Goal: Information Seeking & Learning: Find specific fact

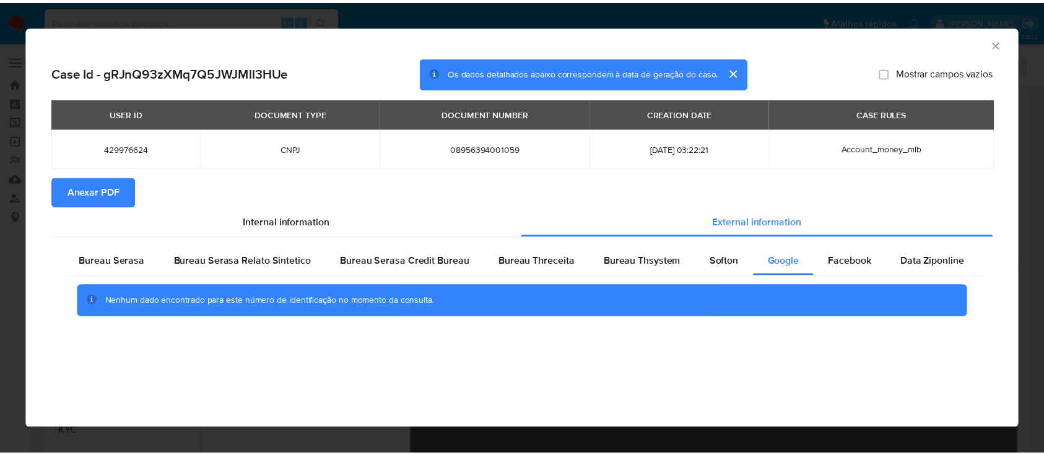
scroll to position [165, 0]
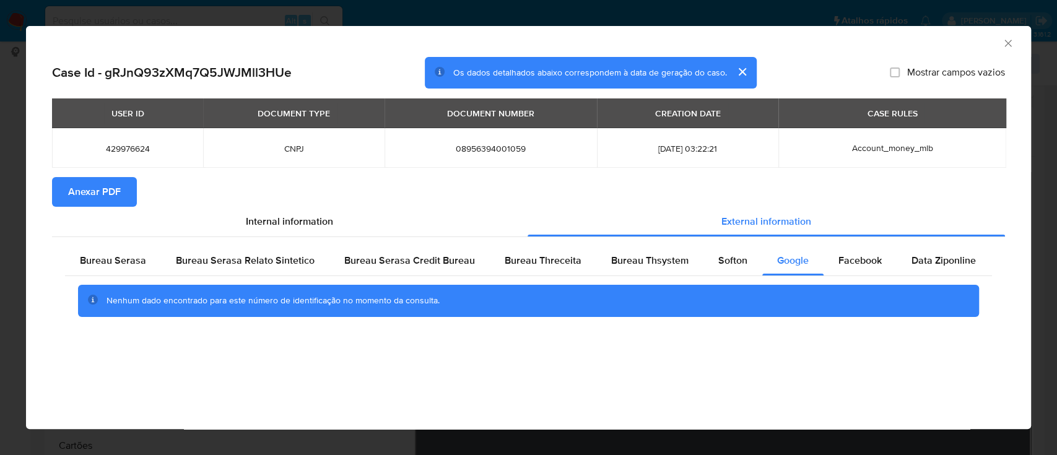
click at [1005, 43] on icon "Fechar a janela" at bounding box center [1008, 43] width 12 height 12
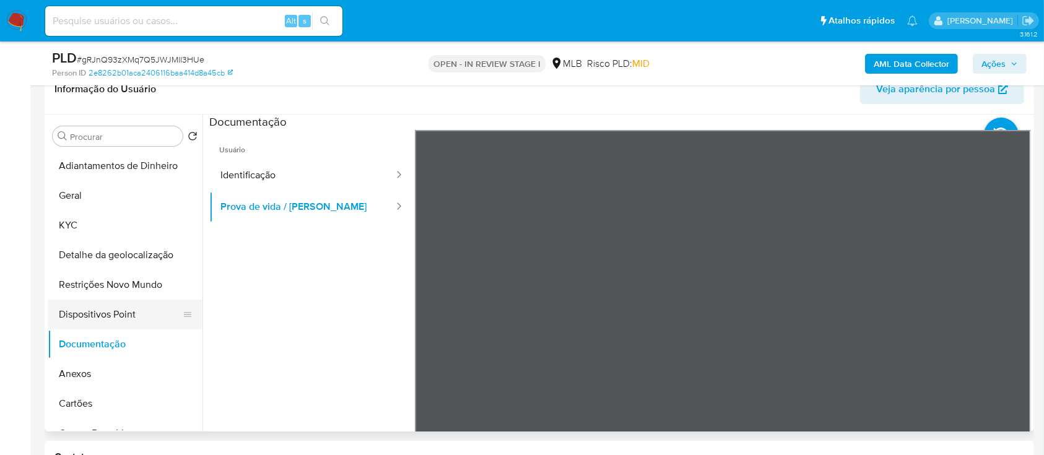
scroll to position [248, 0]
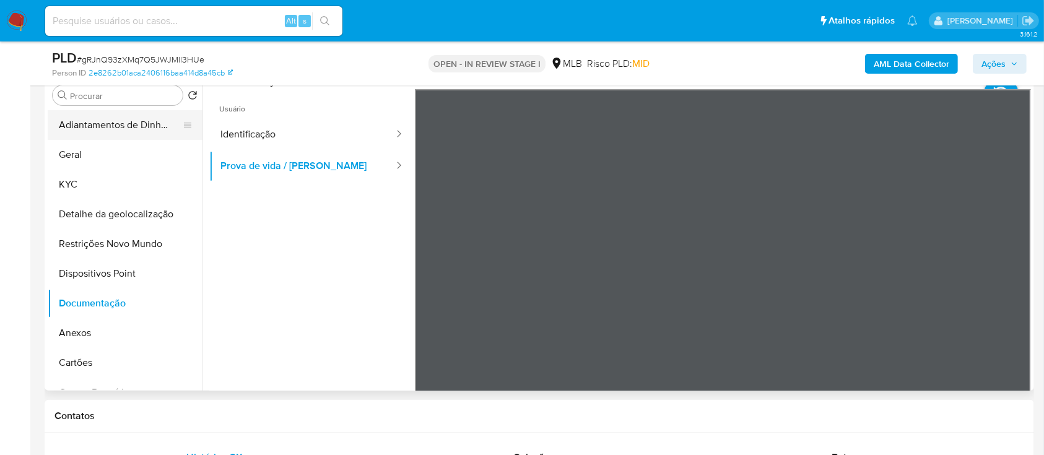
drag, startPoint x: 114, startPoint y: 117, endPoint x: 104, endPoint y: 131, distance: 17.3
click at [114, 118] on button "Adiantamentos de Dinheiro" at bounding box center [120, 125] width 145 height 30
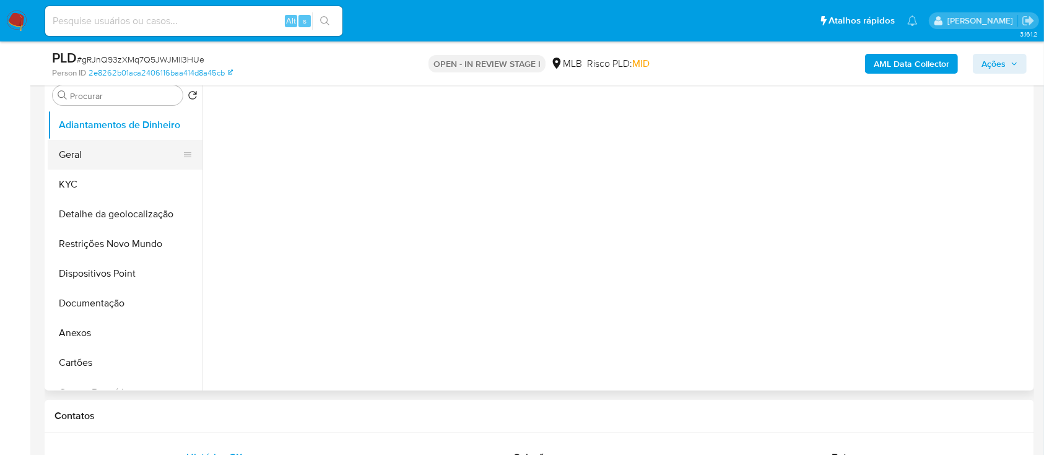
click at [80, 152] on button "Geral" at bounding box center [120, 155] width 145 height 30
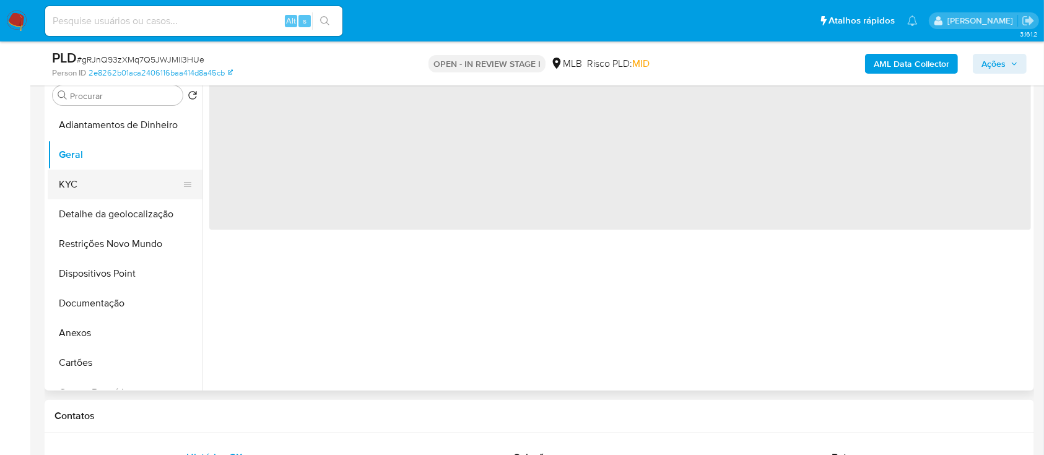
click at [68, 181] on button "KYC" at bounding box center [120, 185] width 145 height 30
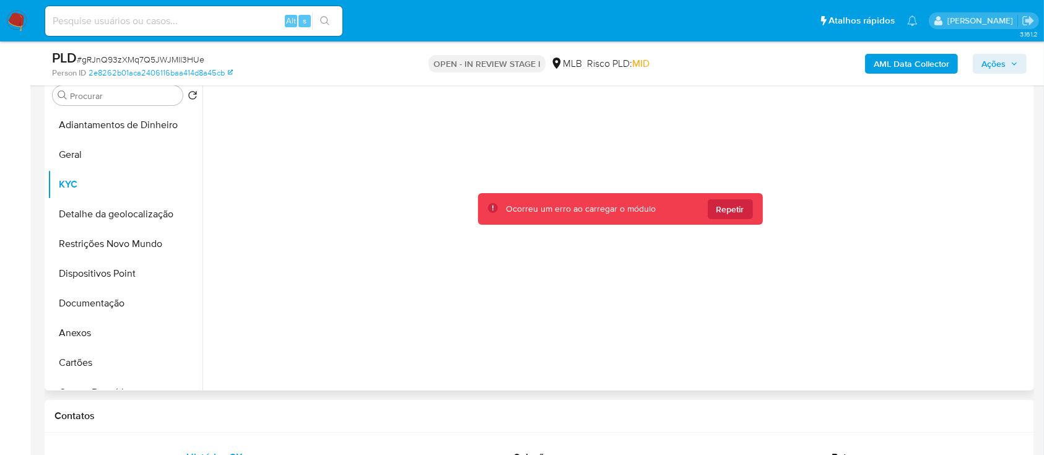
click at [741, 206] on span "Repetir" at bounding box center [730, 209] width 28 height 20
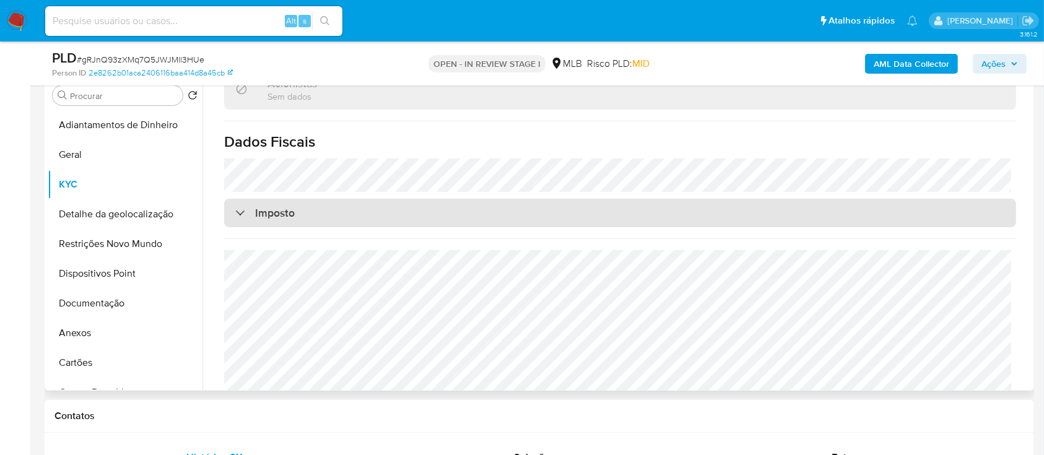
scroll to position [755, 0]
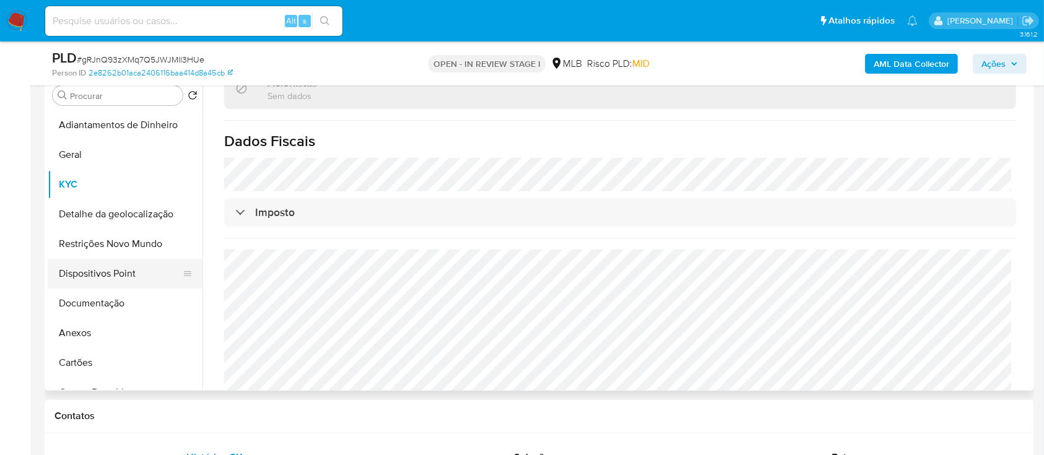
drag, startPoint x: 108, startPoint y: 297, endPoint x: 124, endPoint y: 285, distance: 19.9
click at [107, 297] on button "Documentação" at bounding box center [125, 304] width 155 height 30
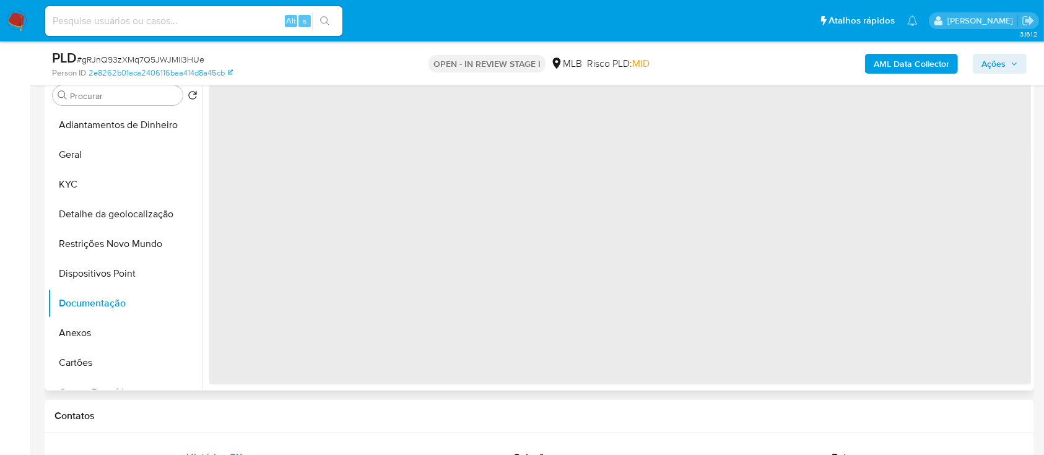
scroll to position [0, 0]
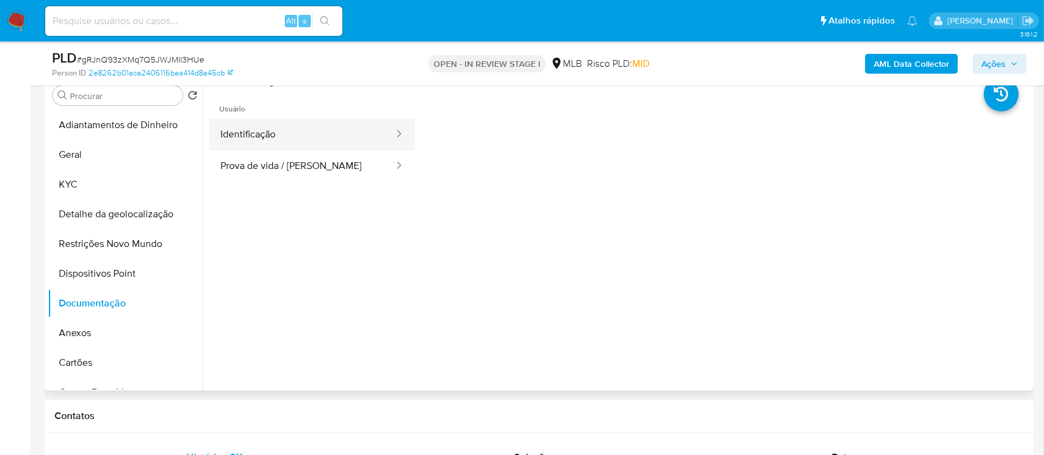
click at [269, 143] on button "Identificação" at bounding box center [302, 135] width 186 height 32
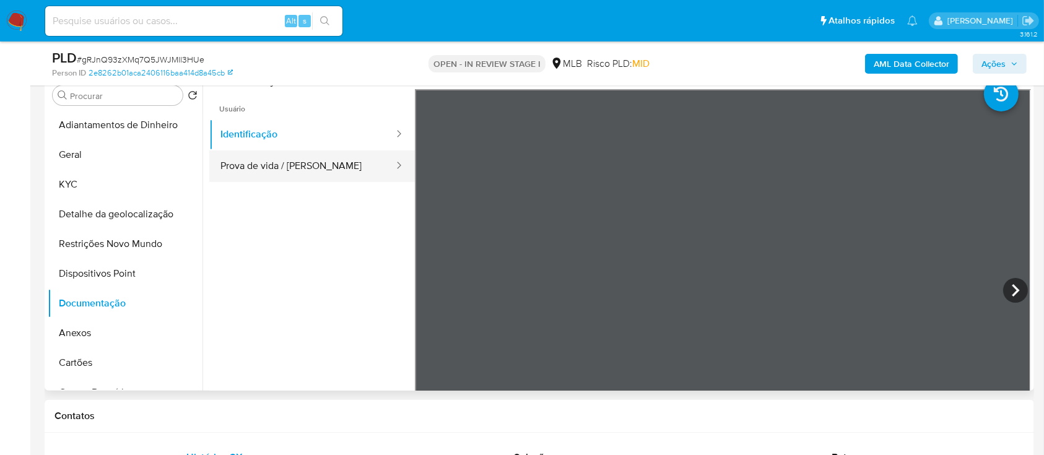
click at [295, 178] on button "Prova de vida / Selfie" at bounding box center [302, 166] width 186 height 32
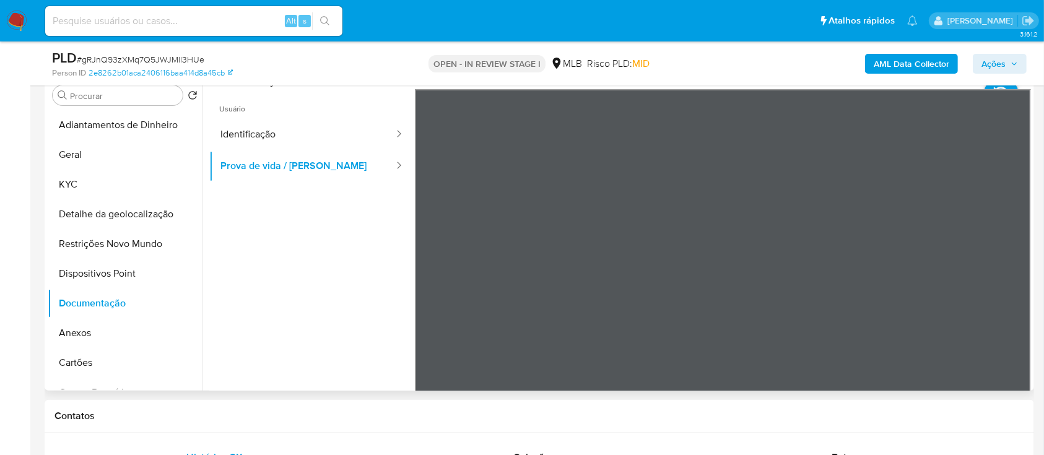
scroll to position [39, 0]
click at [305, 284] on ul "Usuário Identificação Prova de vida / Selfie" at bounding box center [312, 267] width 206 height 357
click at [100, 331] on button "Anexos" at bounding box center [120, 333] width 145 height 30
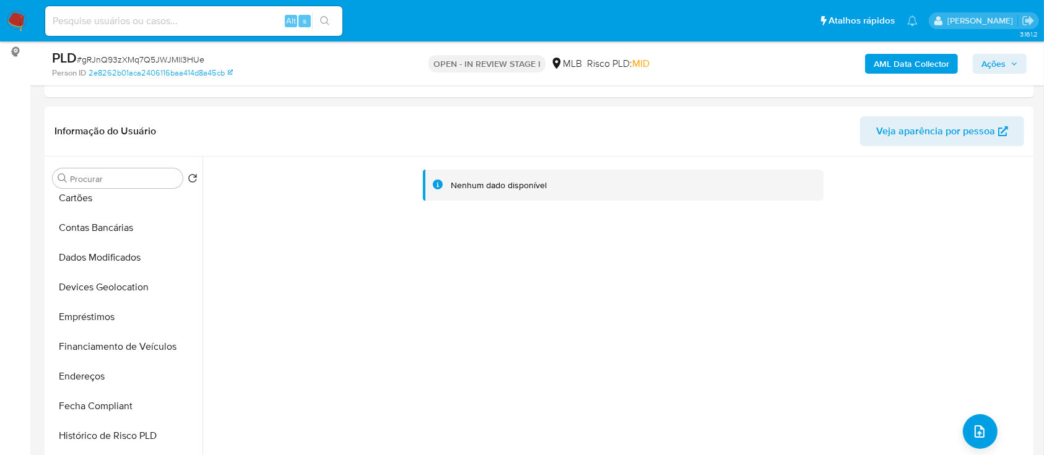
scroll to position [0, 0]
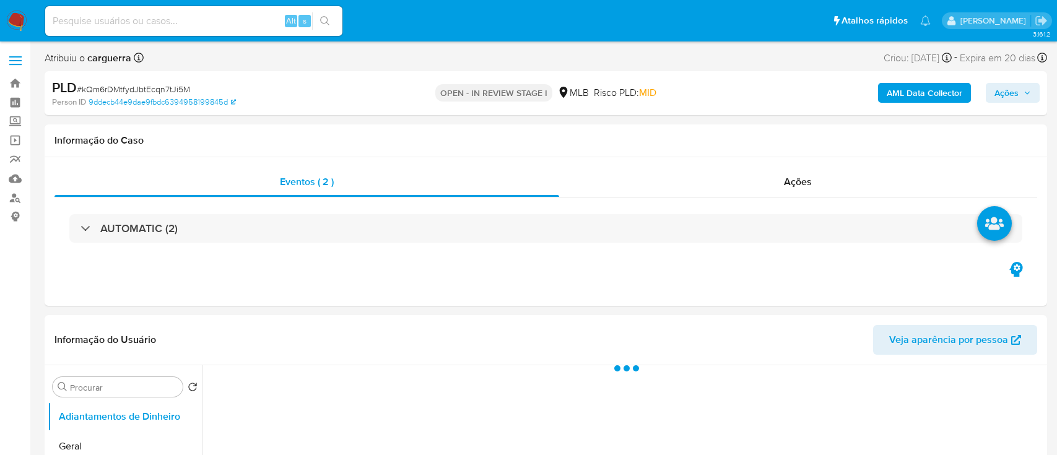
select select "10"
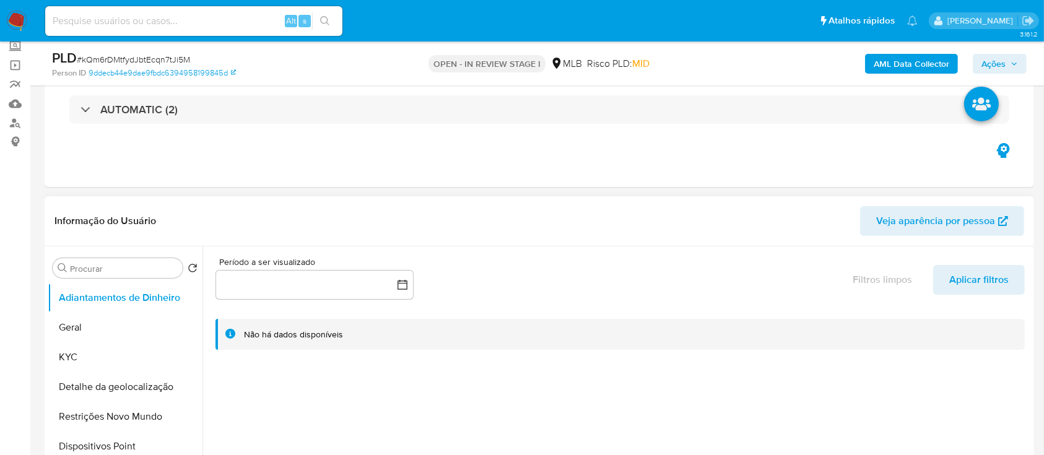
scroll to position [165, 0]
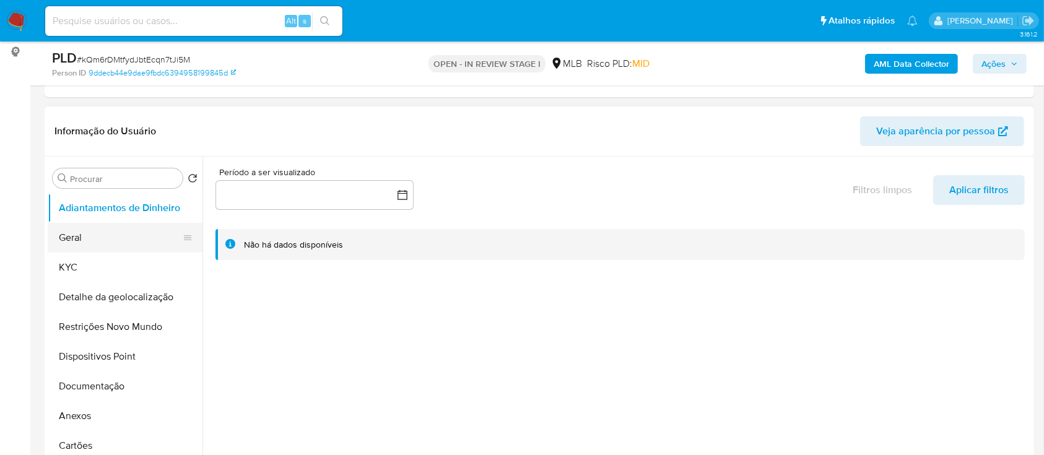
click at [86, 235] on button "Geral" at bounding box center [120, 238] width 145 height 30
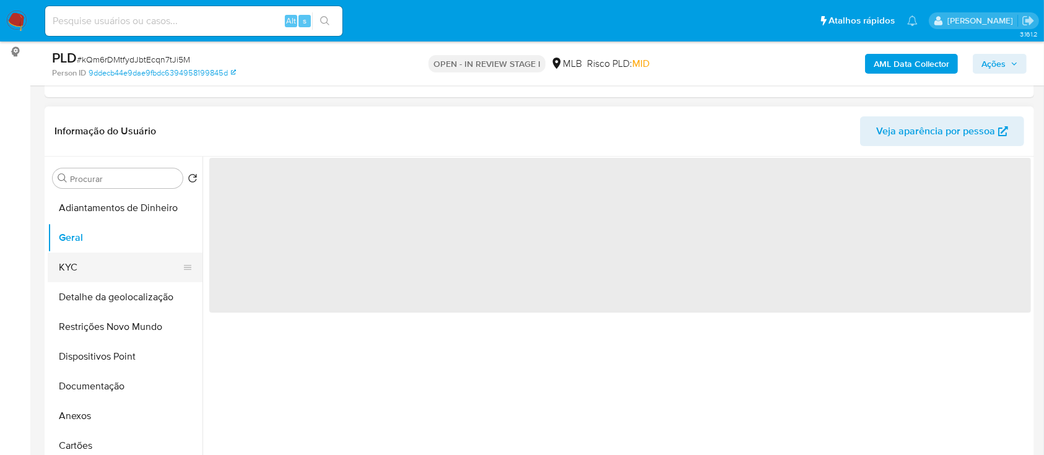
click at [77, 258] on button "KYC" at bounding box center [120, 268] width 145 height 30
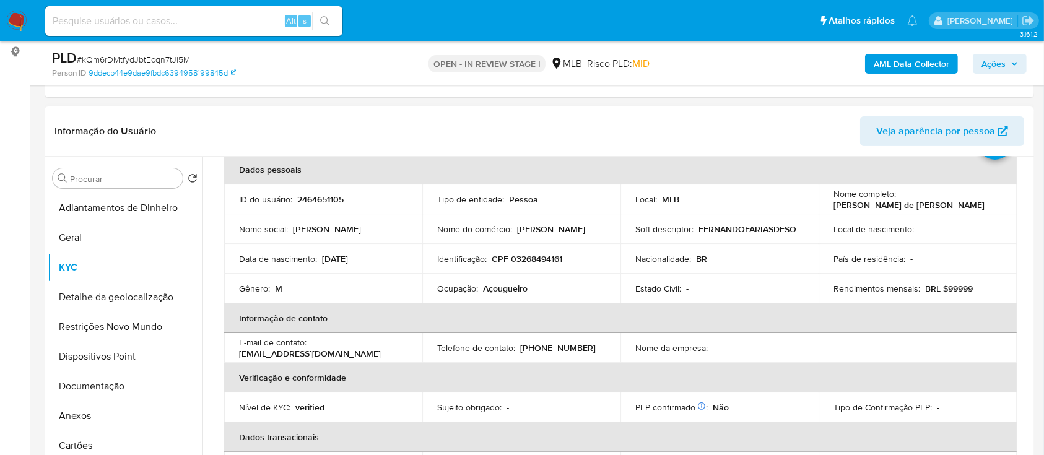
scroll to position [82, 0]
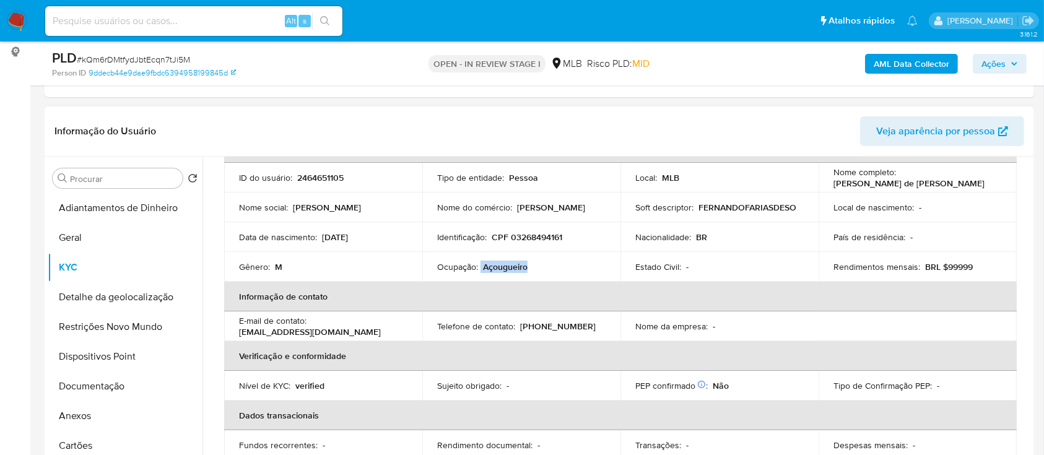
drag, startPoint x: 528, startPoint y: 263, endPoint x: 479, endPoint y: 259, distance: 48.4
click at [479, 261] on div "Ocupação : Açougueiro" at bounding box center [521, 266] width 168 height 11
copy div "Açougueiro"
